Goal: Register for event/course

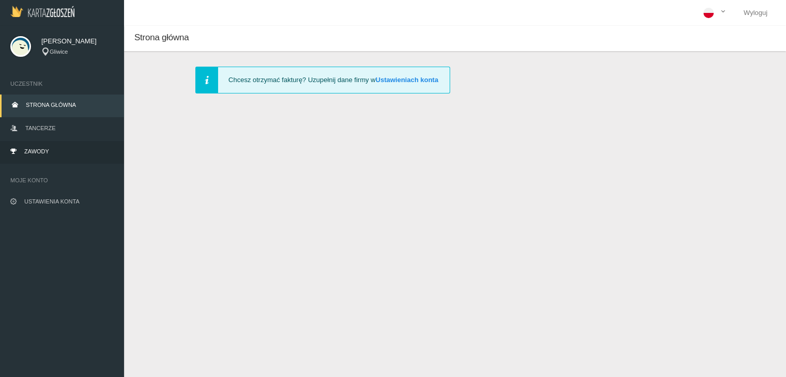
click at [74, 144] on link "Zawody" at bounding box center [62, 152] width 124 height 23
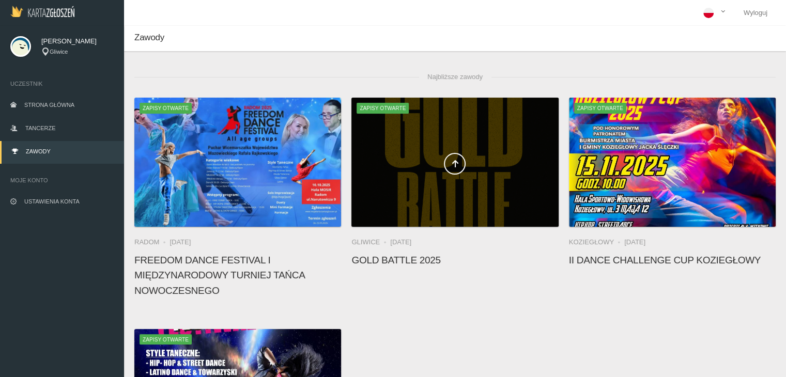
click at [409, 139] on div at bounding box center [455, 162] width 207 height 129
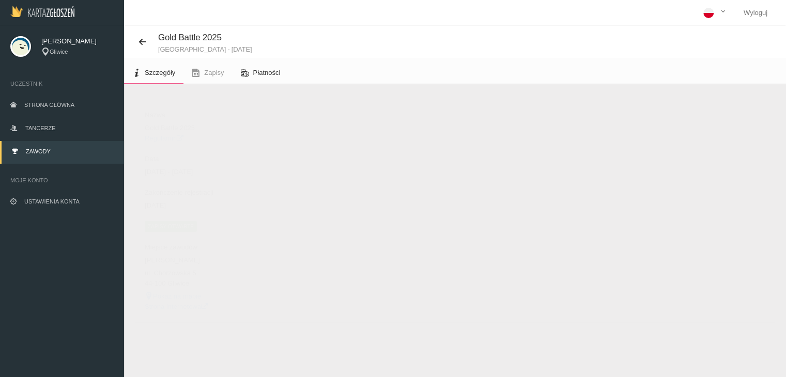
click at [261, 74] on span "Płatności" at bounding box center [266, 73] width 27 height 8
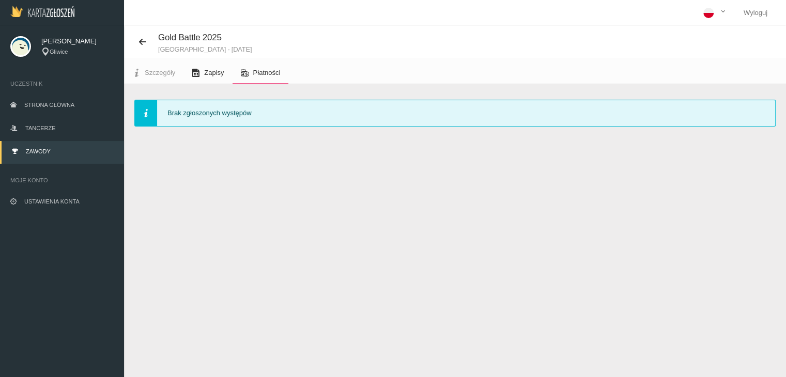
click at [218, 73] on span "Zapisy" at bounding box center [214, 73] width 20 height 8
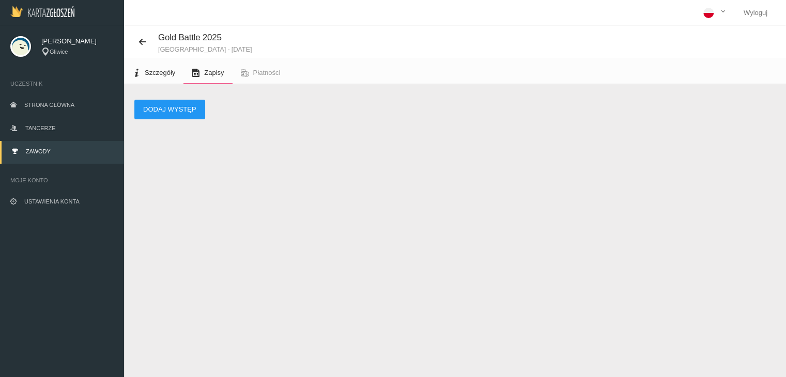
click at [164, 66] on link "Szczegóły" at bounding box center [153, 73] width 59 height 23
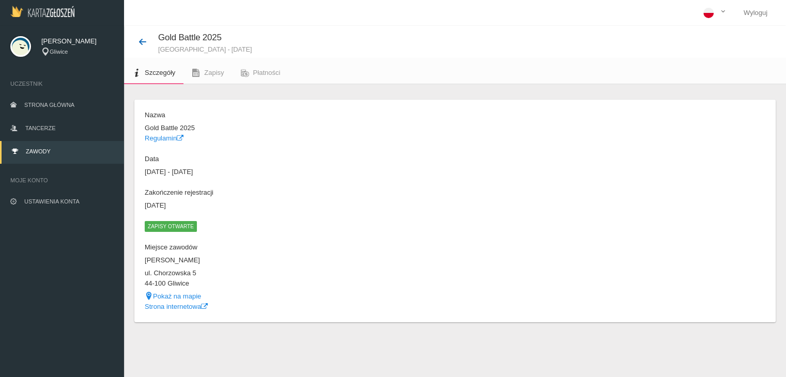
click at [143, 41] on icon at bounding box center [143, 42] width 8 height 8
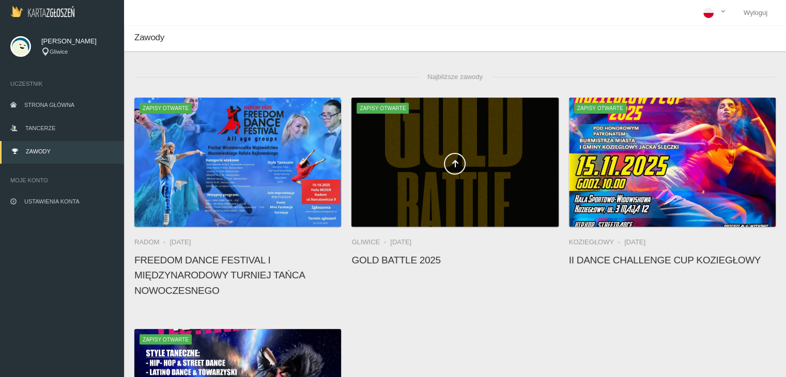
click at [420, 168] on span at bounding box center [455, 164] width 207 height 22
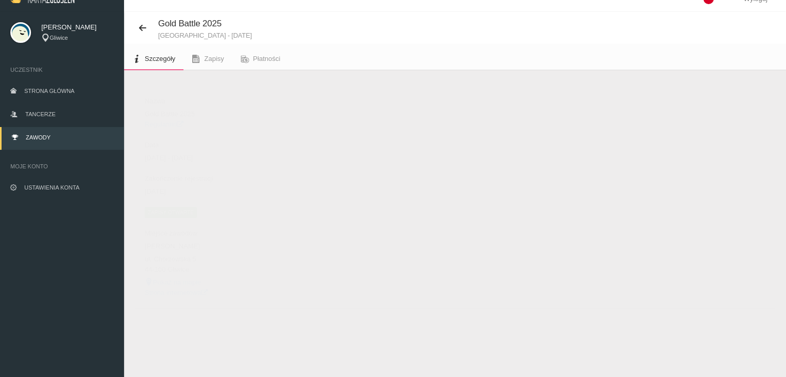
scroll to position [14, 0]
click at [216, 57] on span "Zapisy" at bounding box center [214, 58] width 20 height 8
click at [166, 63] on link "Szczegóły" at bounding box center [153, 58] width 59 height 23
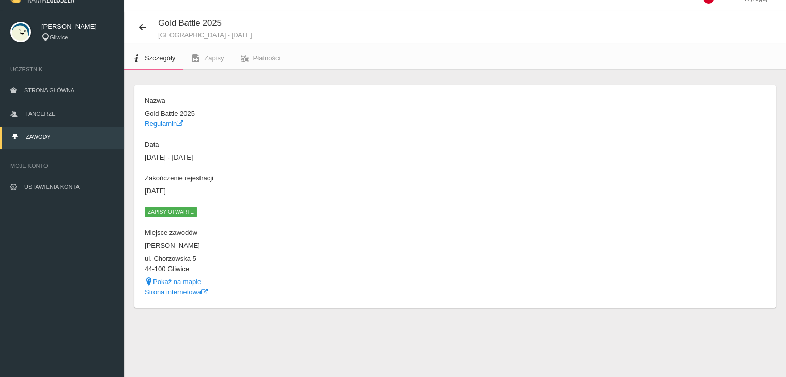
click at [225, 149] on dt "Data" at bounding box center [297, 145] width 305 height 10
